Goal: Find specific page/section: Find specific page/section

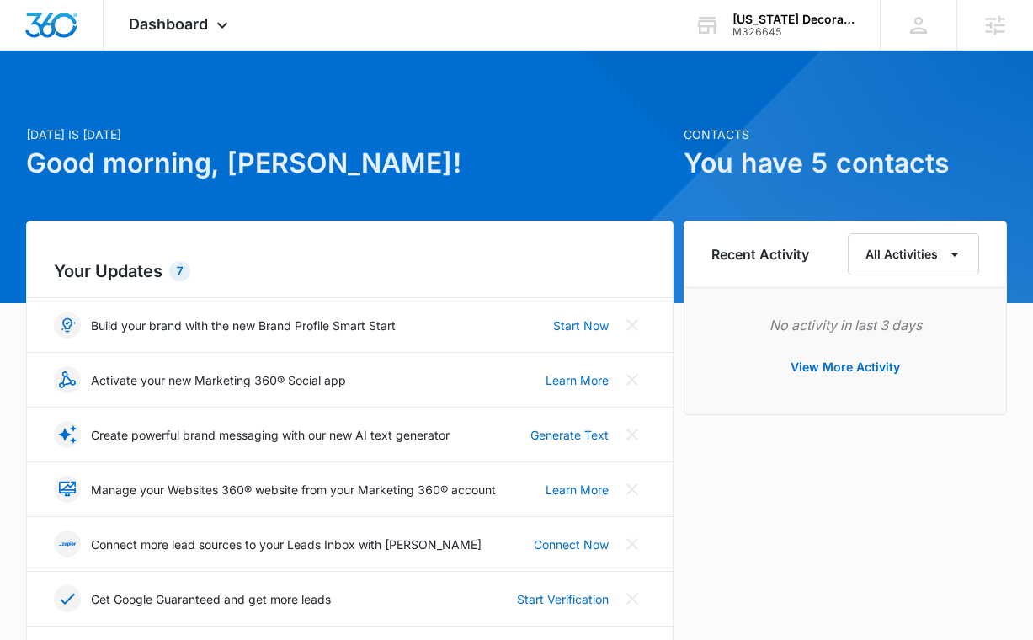
click at [745, 26] on div "M326645" at bounding box center [793, 32] width 123 height 12
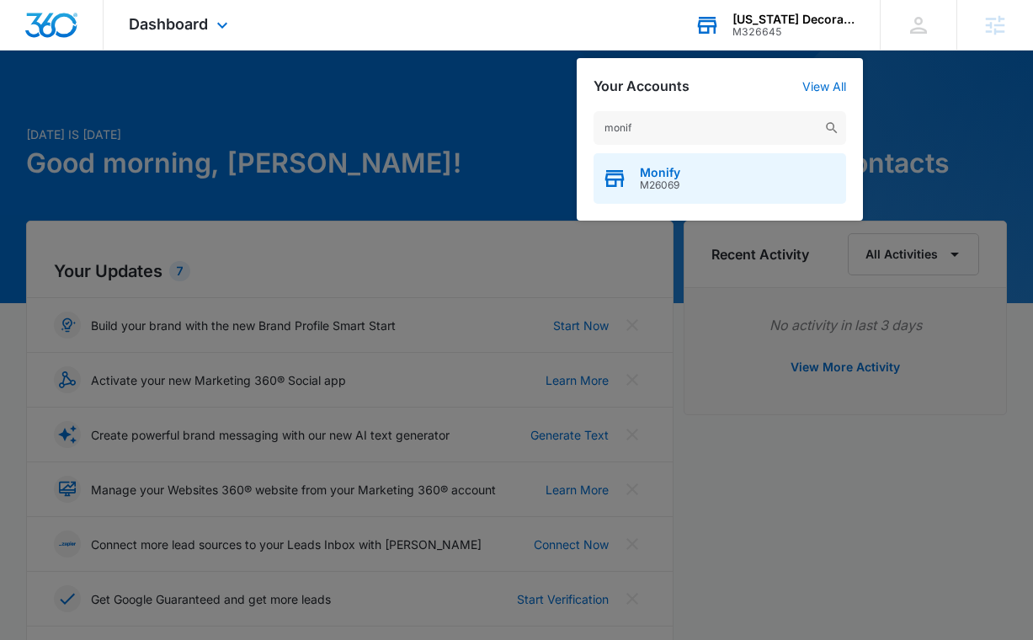
type input "monif"
click at [730, 179] on div "Monify M26069" at bounding box center [720, 178] width 253 height 51
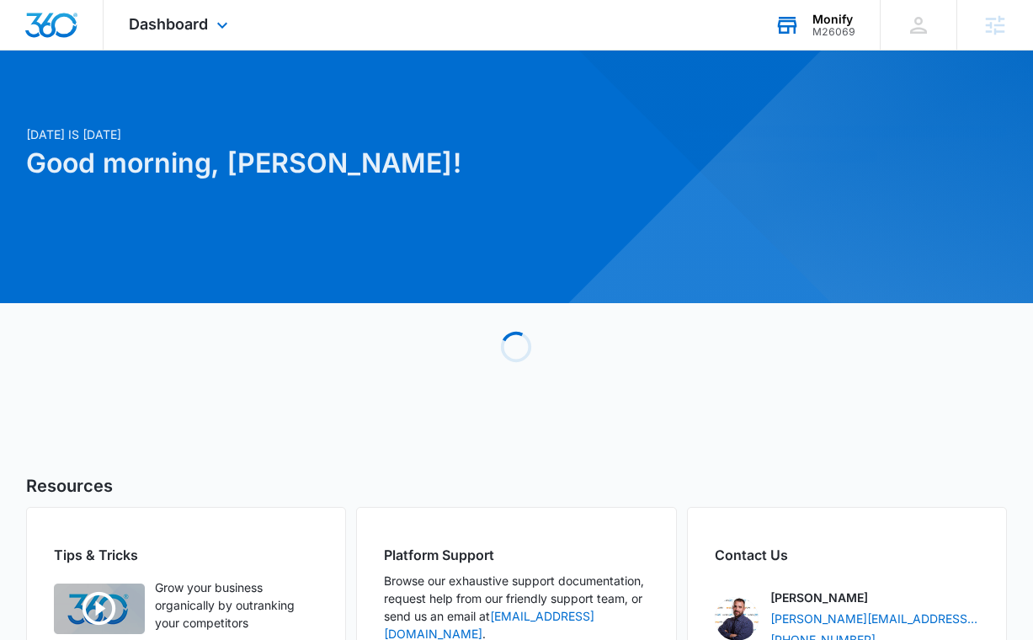
click at [205, 40] on div "Dashboard Apps Reputation Websites Forms CRM Email Social Shop Content Ads Inte…" at bounding box center [181, 25] width 154 height 50
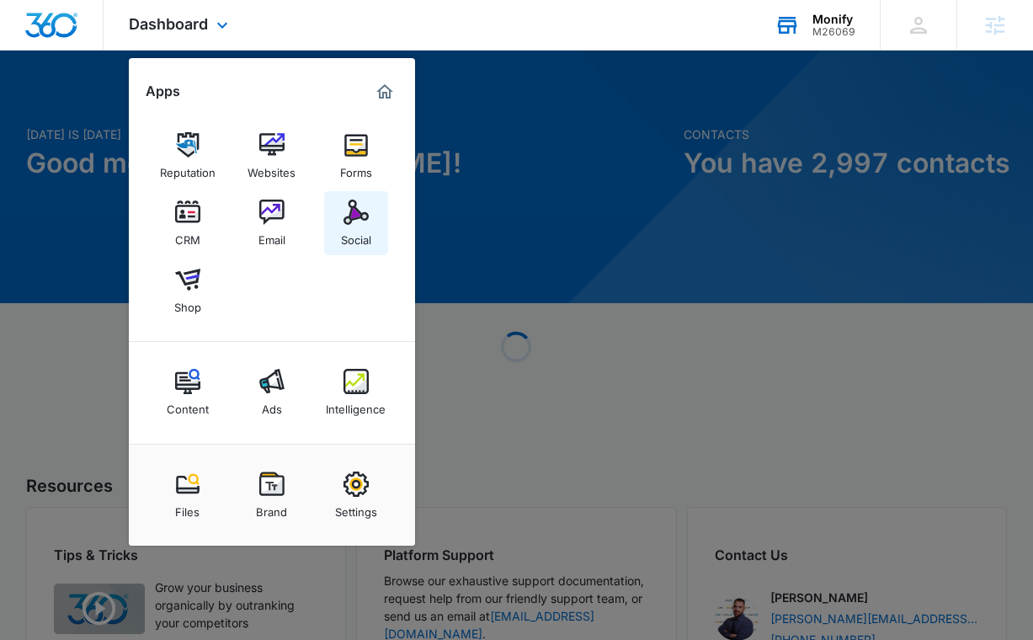
click at [359, 203] on img at bounding box center [355, 212] width 25 height 25
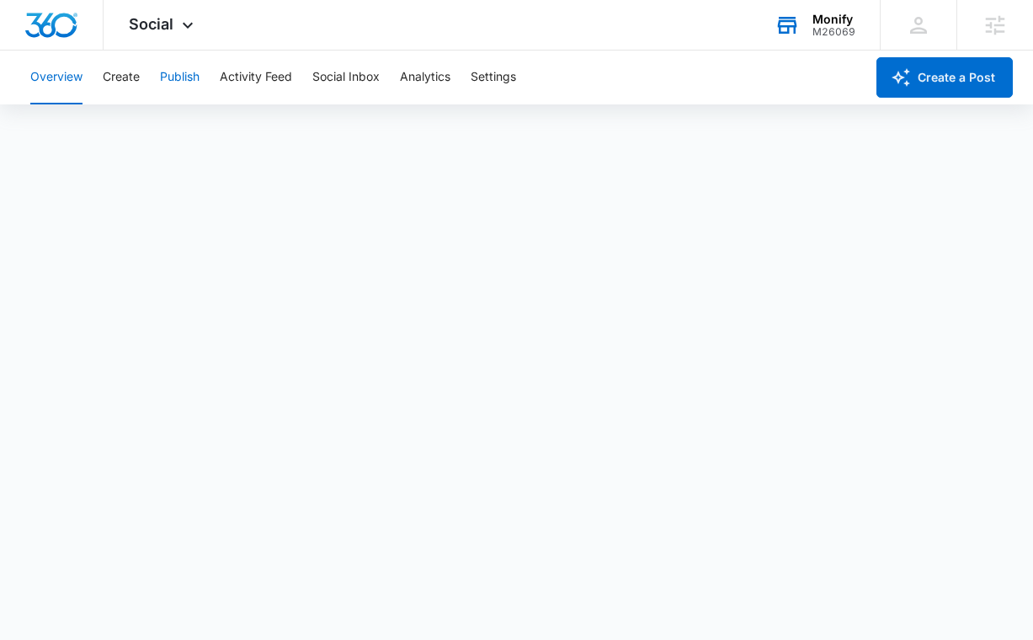
click at [174, 83] on button "Publish" at bounding box center [180, 78] width 40 height 54
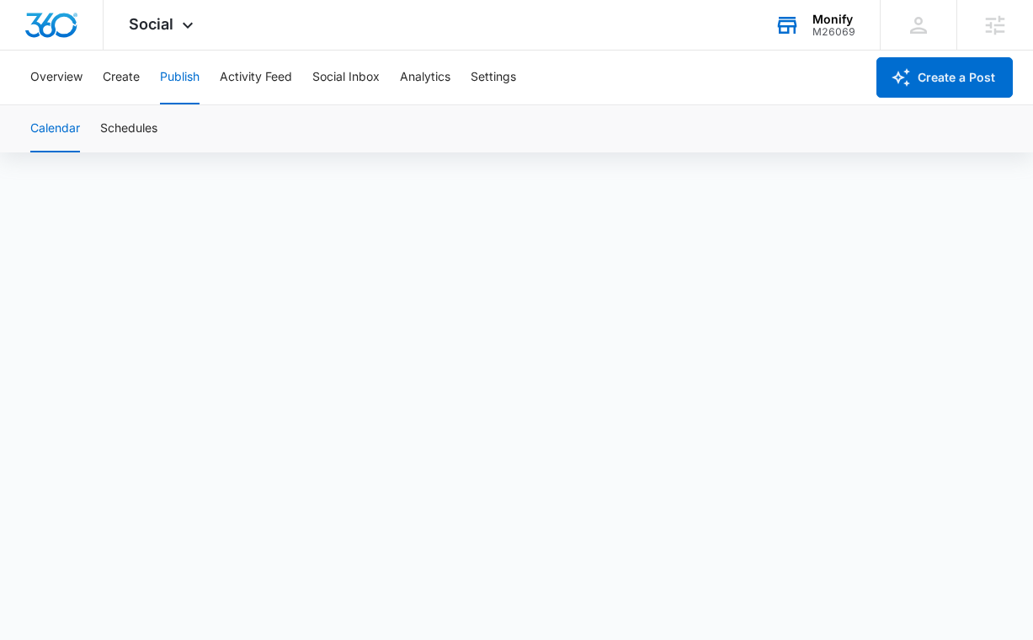
click at [140, 78] on div "Overview Create Publish Activity Feed Social Inbox Analytics Settings" at bounding box center [442, 78] width 844 height 54
click at [140, 126] on button "Schedules" at bounding box center [128, 128] width 57 height 47
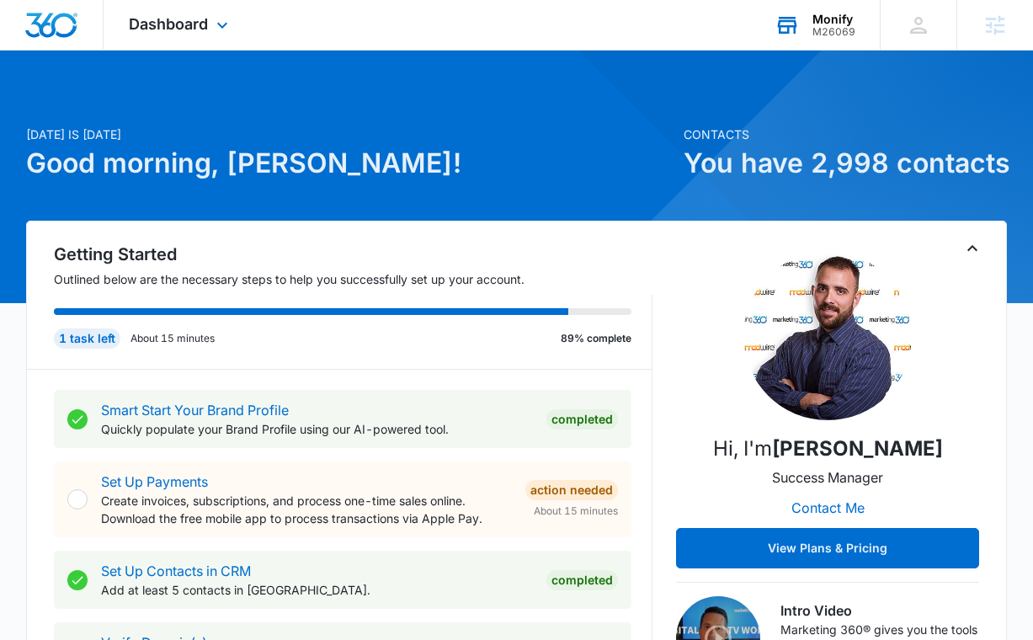
click at [826, 23] on div "Monify" at bounding box center [833, 19] width 43 height 13
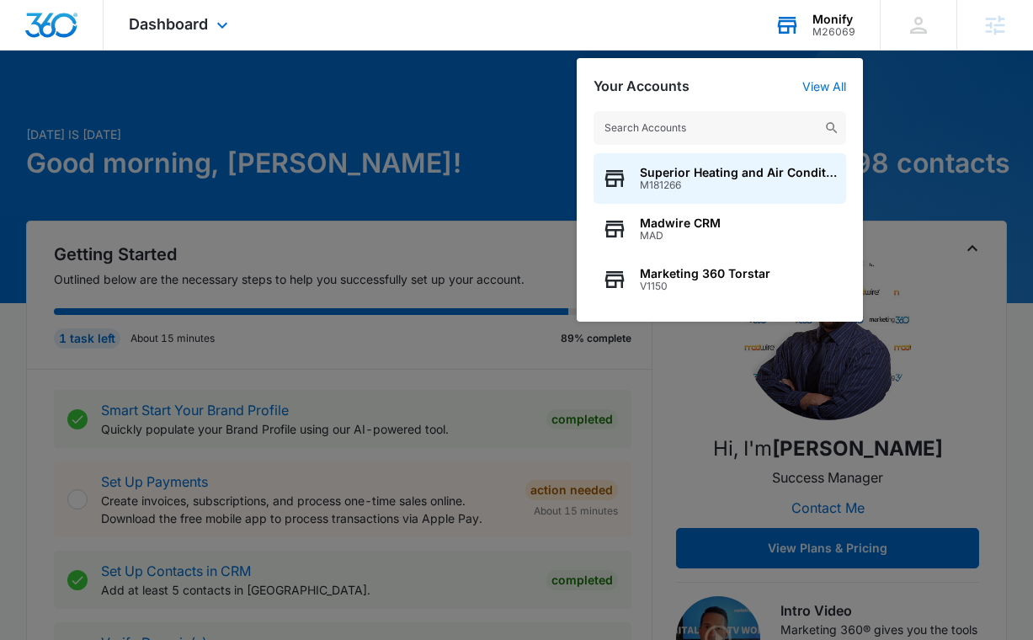
type input "M330954"
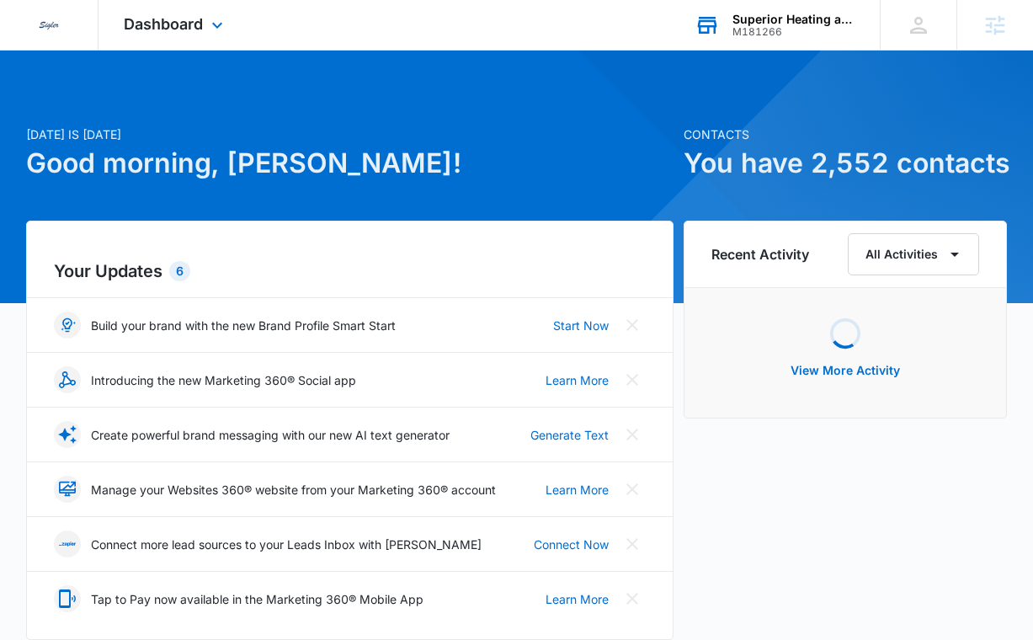
click at [792, 34] on div "M181266" at bounding box center [793, 32] width 123 height 12
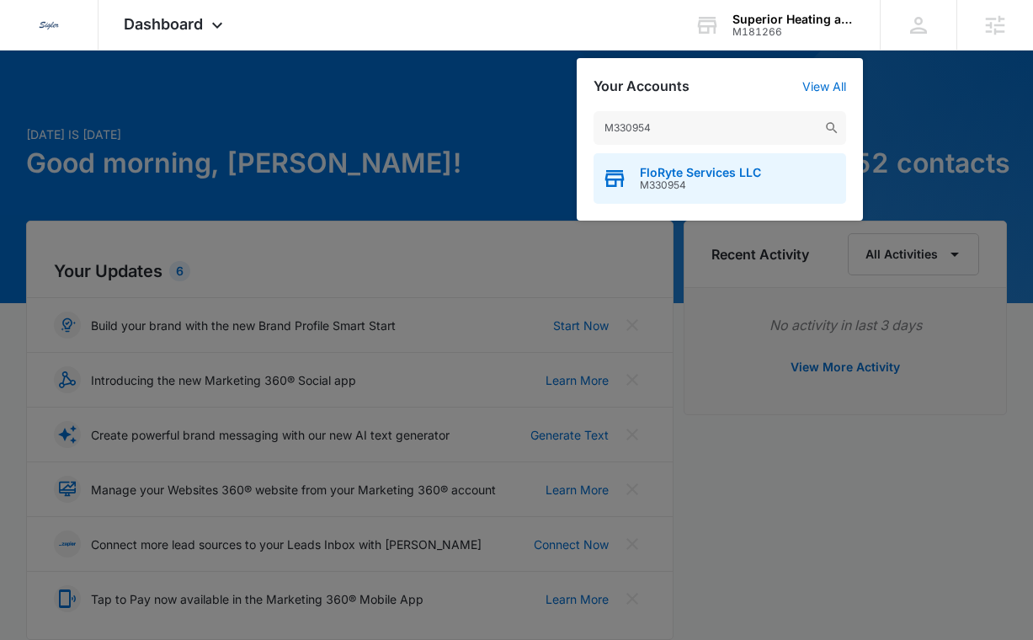
type input "M330954"
click at [757, 184] on span "M330954" at bounding box center [700, 185] width 121 height 12
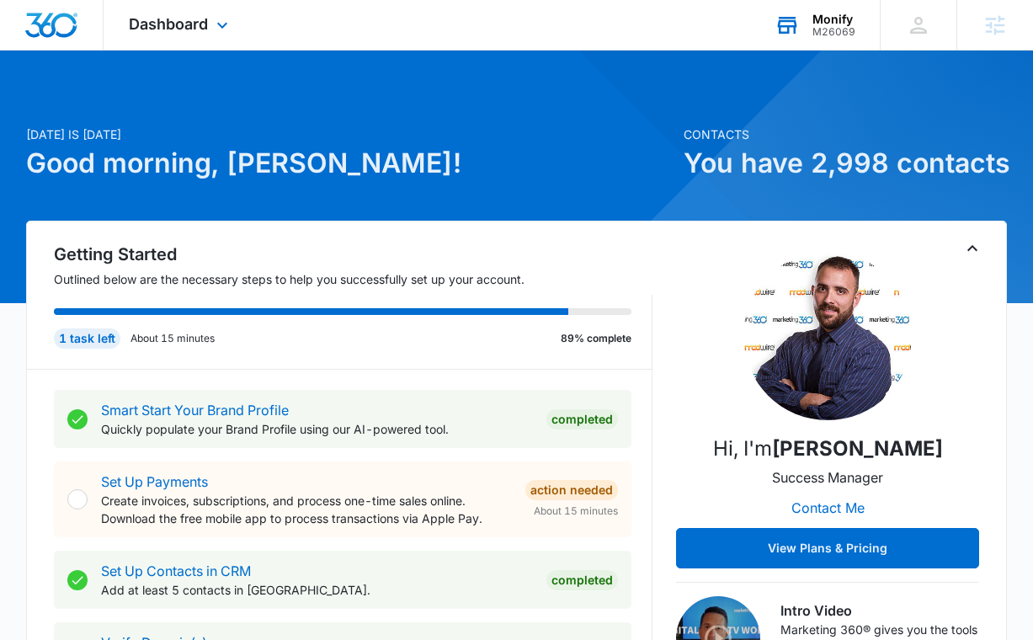
click at [849, 18] on div "Monify" at bounding box center [833, 19] width 43 height 13
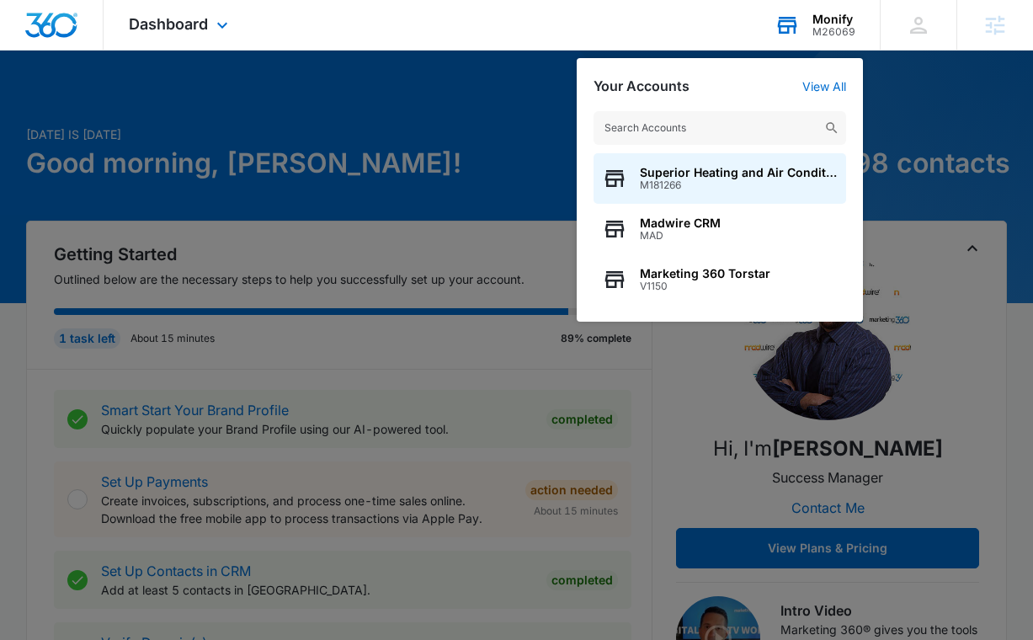
click at [626, 123] on input "text" at bounding box center [720, 128] width 253 height 34
click at [657, 119] on input "text" at bounding box center [720, 128] width 253 height 34
paste input "M330954"
type input "M330954"
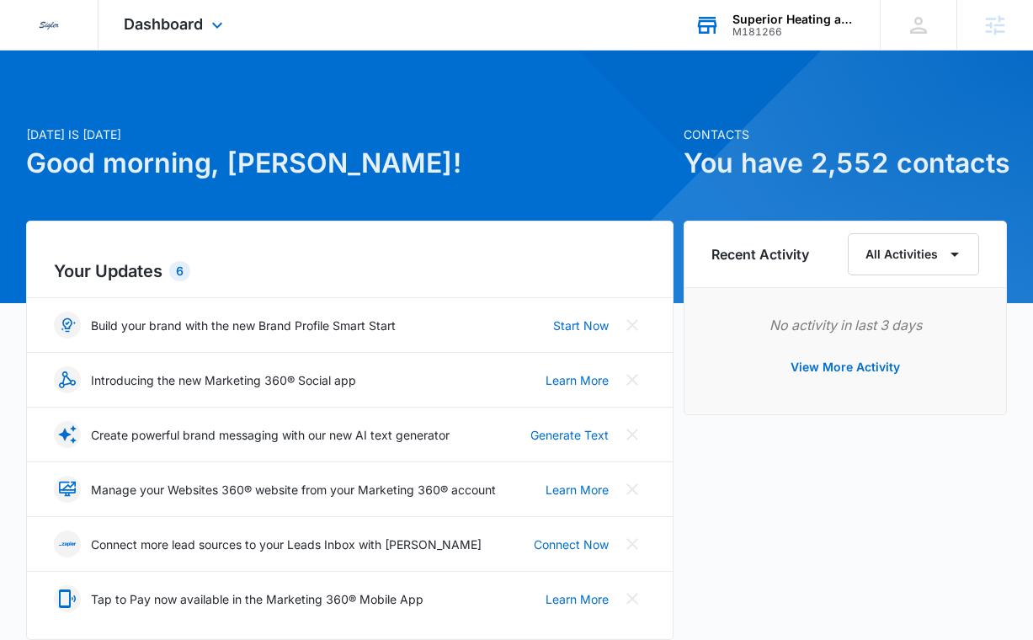
click at [718, 30] on icon at bounding box center [707, 25] width 25 height 25
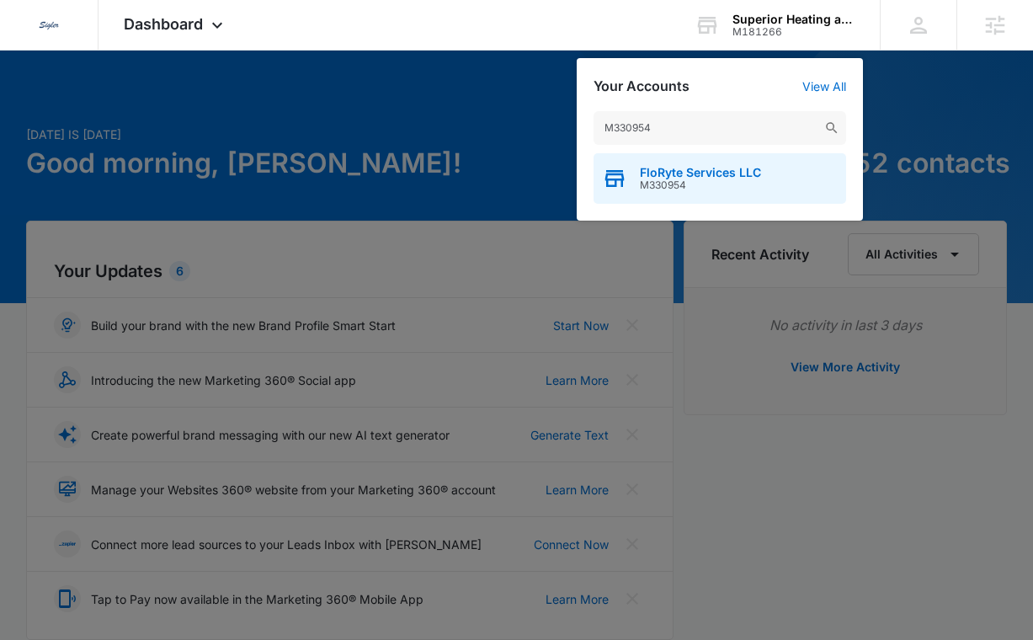
type input "M330954"
click at [682, 185] on span "M330954" at bounding box center [700, 185] width 121 height 12
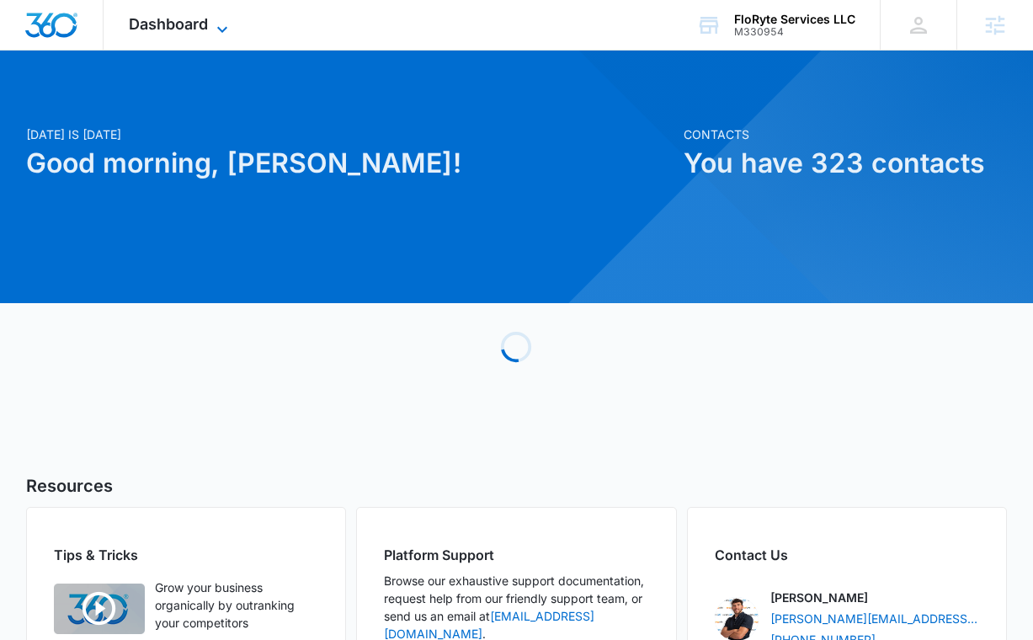
click at [204, 24] on span "Dashboard" at bounding box center [168, 24] width 79 height 18
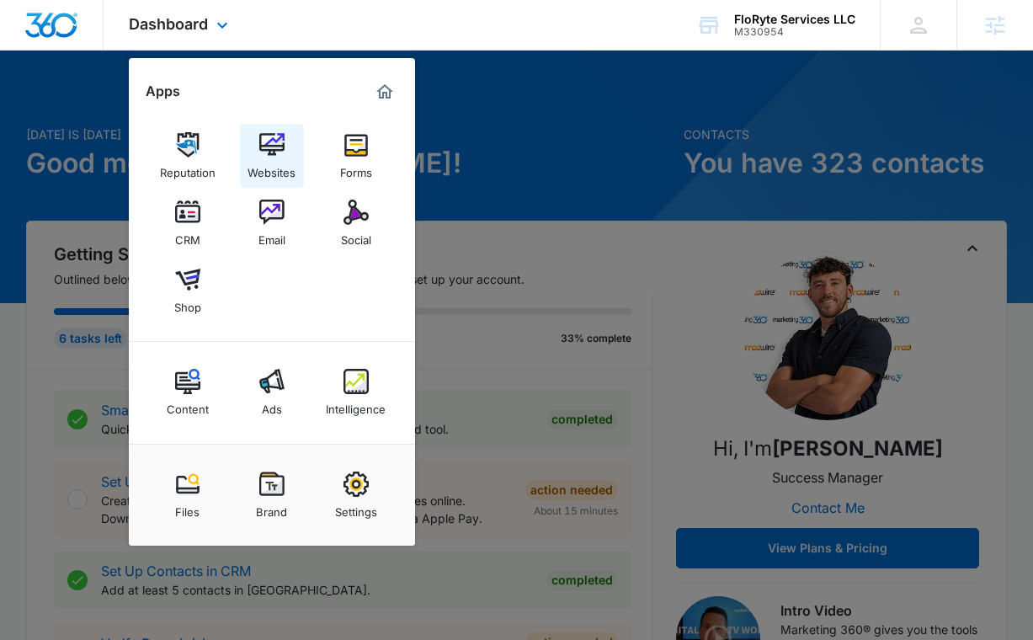
click at [281, 146] on img at bounding box center [271, 144] width 25 height 25
